Goal: Information Seeking & Learning: Learn about a topic

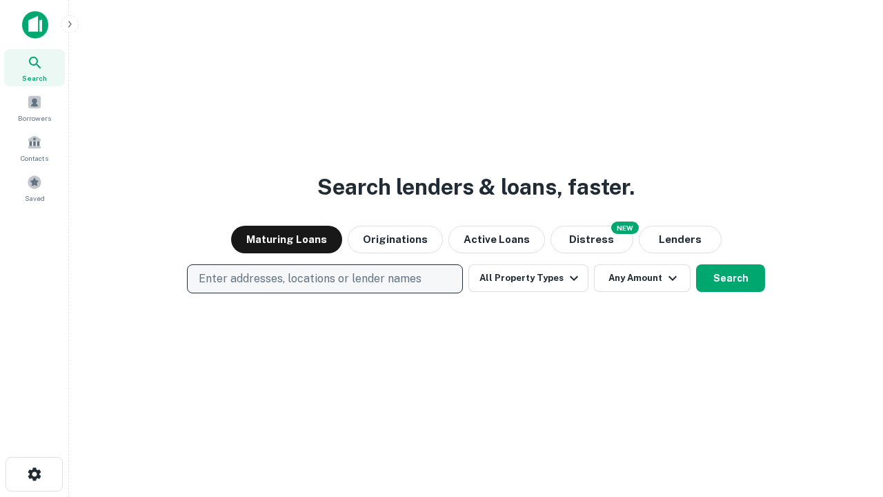
click at [324, 279] on p "Enter addresses, locations or lender names" at bounding box center [310, 278] width 223 height 17
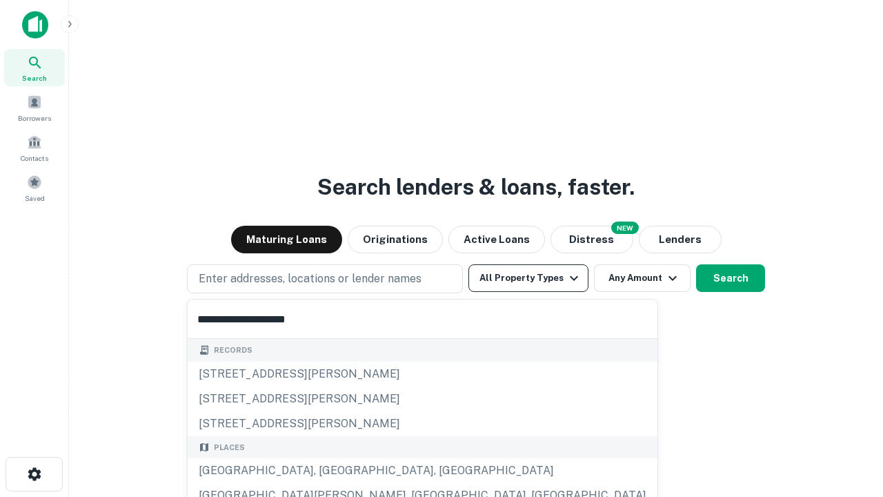
click at [330, 471] on div "[GEOGRAPHIC_DATA], [GEOGRAPHIC_DATA], [GEOGRAPHIC_DATA]" at bounding box center [423, 470] width 470 height 25
click at [529, 278] on button "All Property Types" at bounding box center [529, 278] width 120 height 28
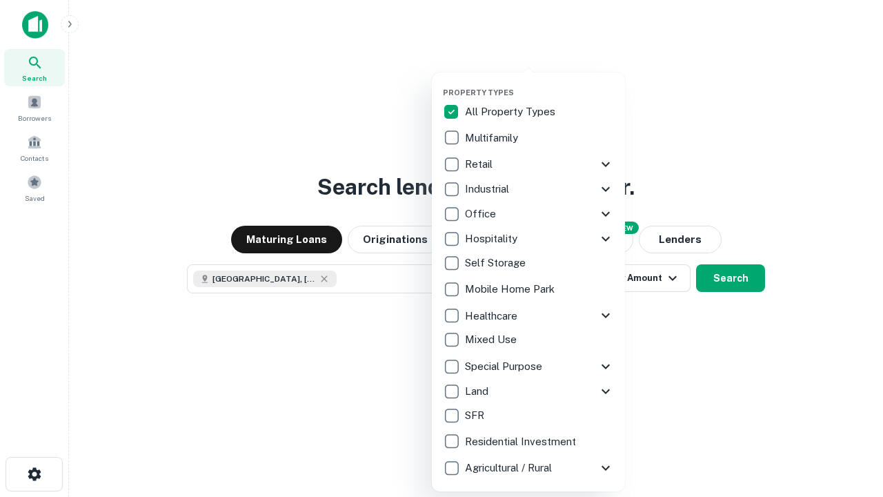
click at [540, 83] on button "button" at bounding box center [539, 83] width 193 height 1
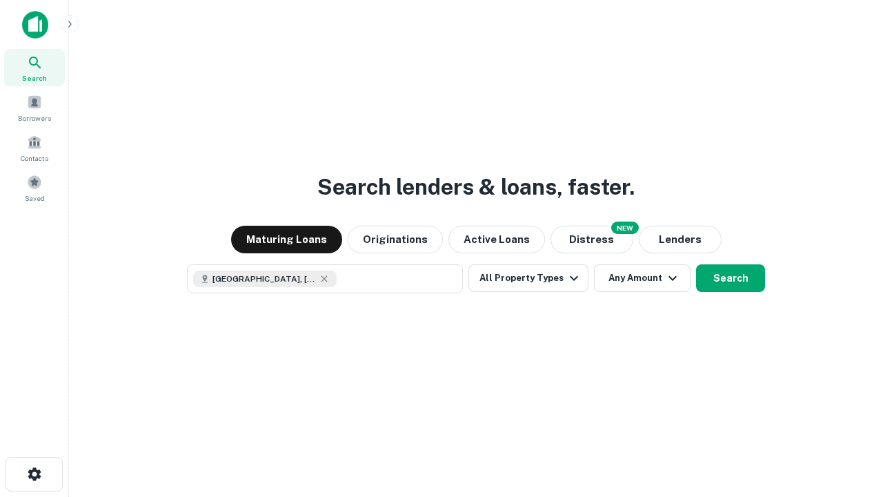
scroll to position [22, 0]
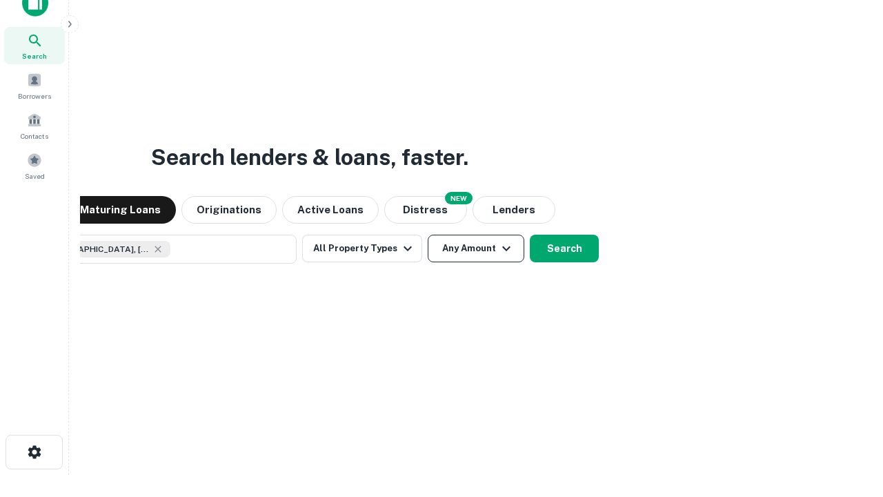
click at [428, 235] on button "Any Amount" at bounding box center [476, 249] width 97 height 28
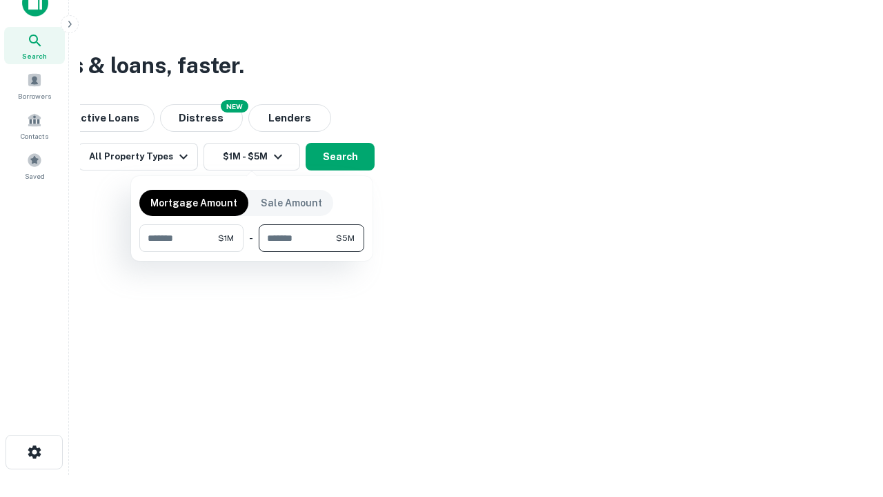
type input "*******"
click at [252, 252] on button "button" at bounding box center [251, 252] width 225 height 1
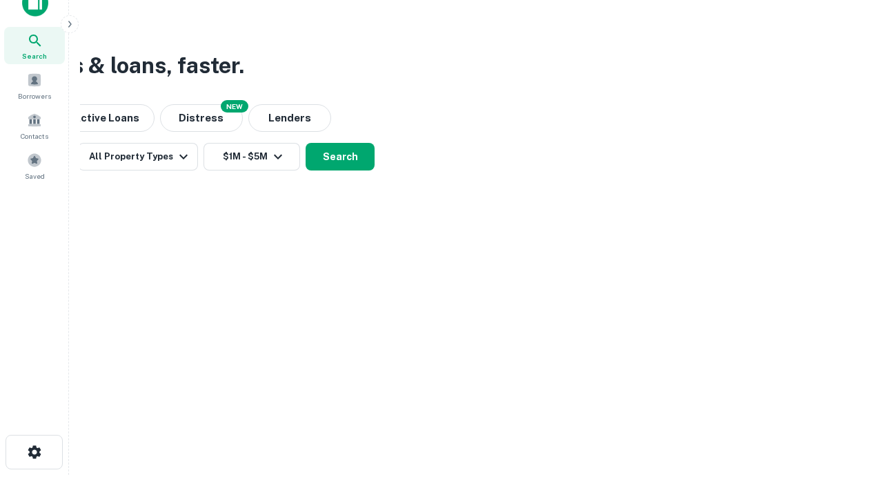
scroll to position [22, 0]
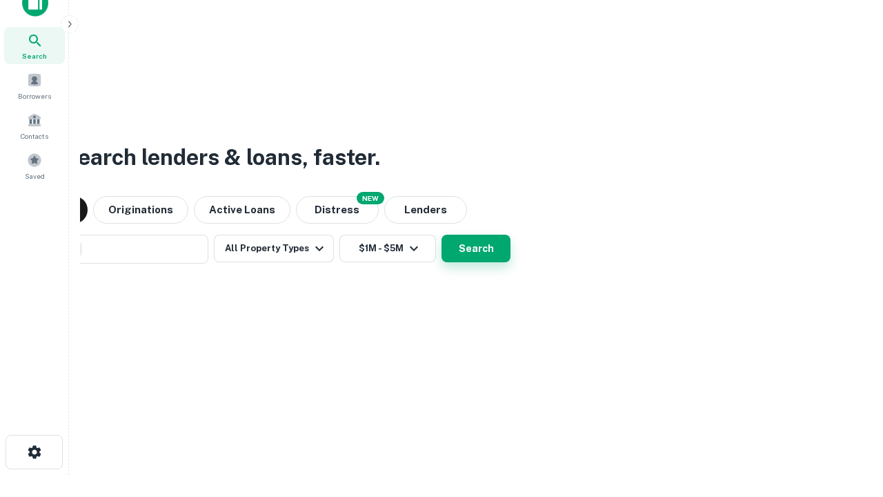
click at [442, 235] on button "Search" at bounding box center [476, 249] width 69 height 28
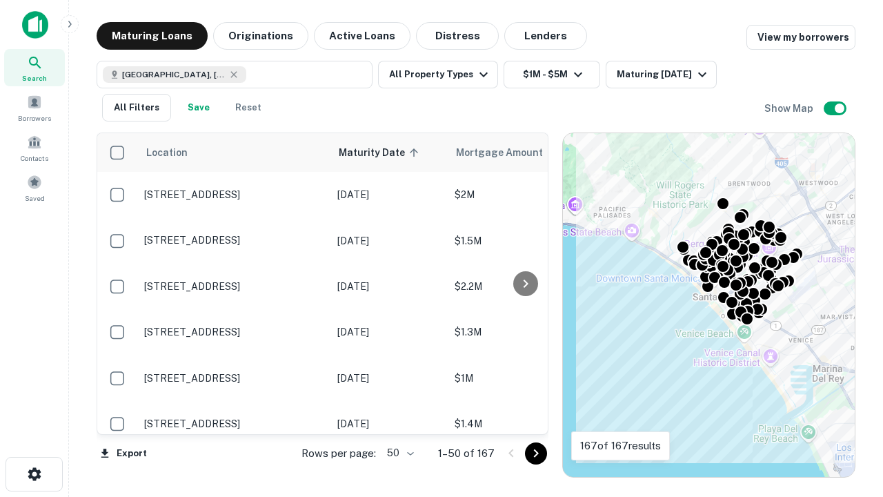
click at [398, 453] on body "Search Borrowers Contacts Saved Maturing Loans Originations Active Loans Distre…" at bounding box center [441, 248] width 883 height 497
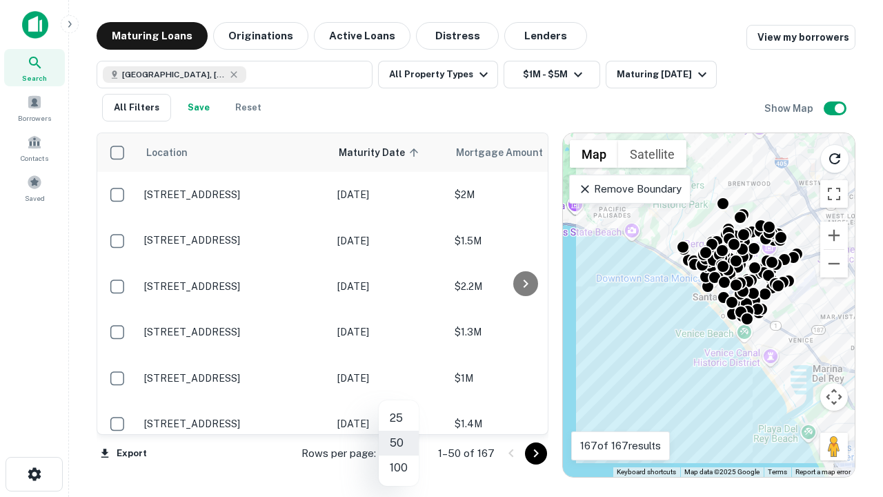
click at [399, 418] on li "25" at bounding box center [399, 418] width 40 height 25
